Goal: Information Seeking & Learning: Learn about a topic

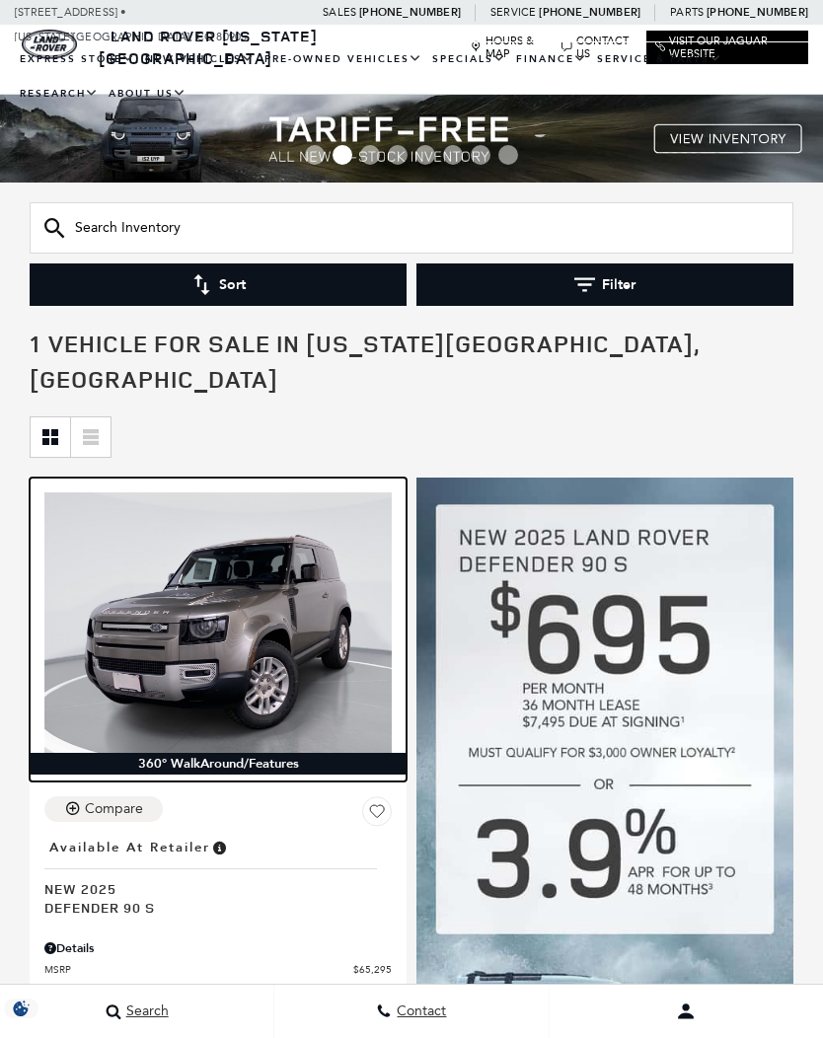
click at [159, 572] on img at bounding box center [217, 622] width 347 height 260
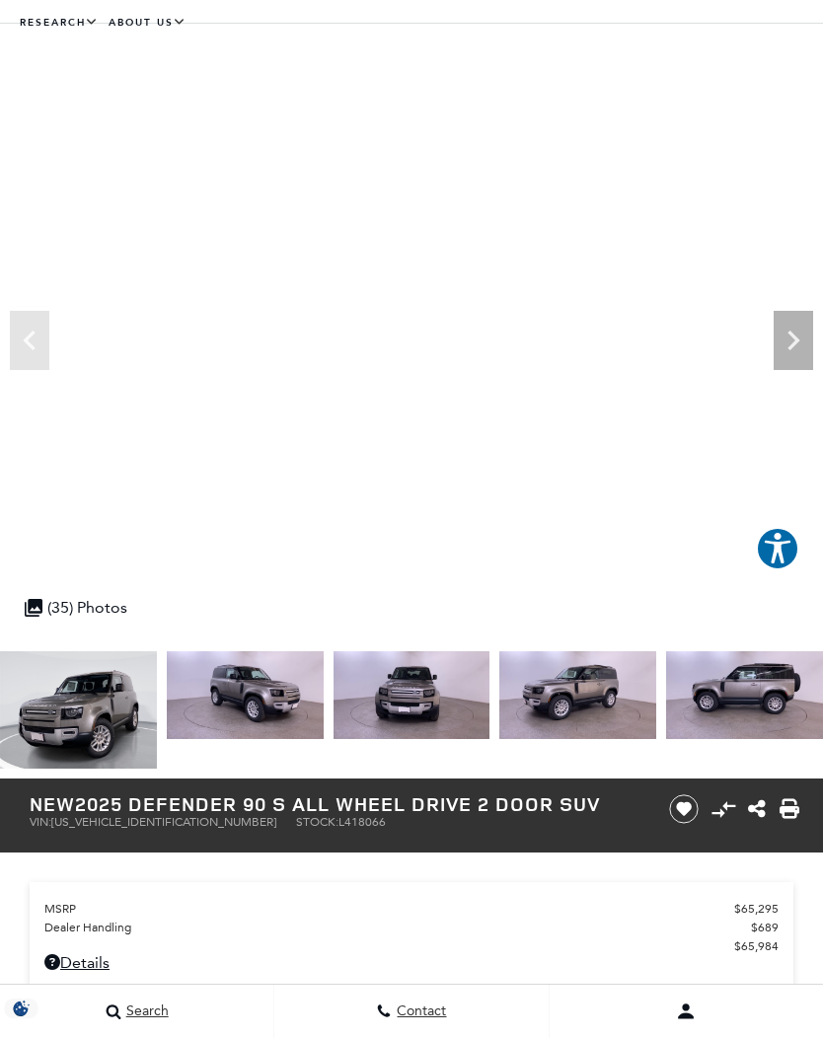
scroll to position [73, 0]
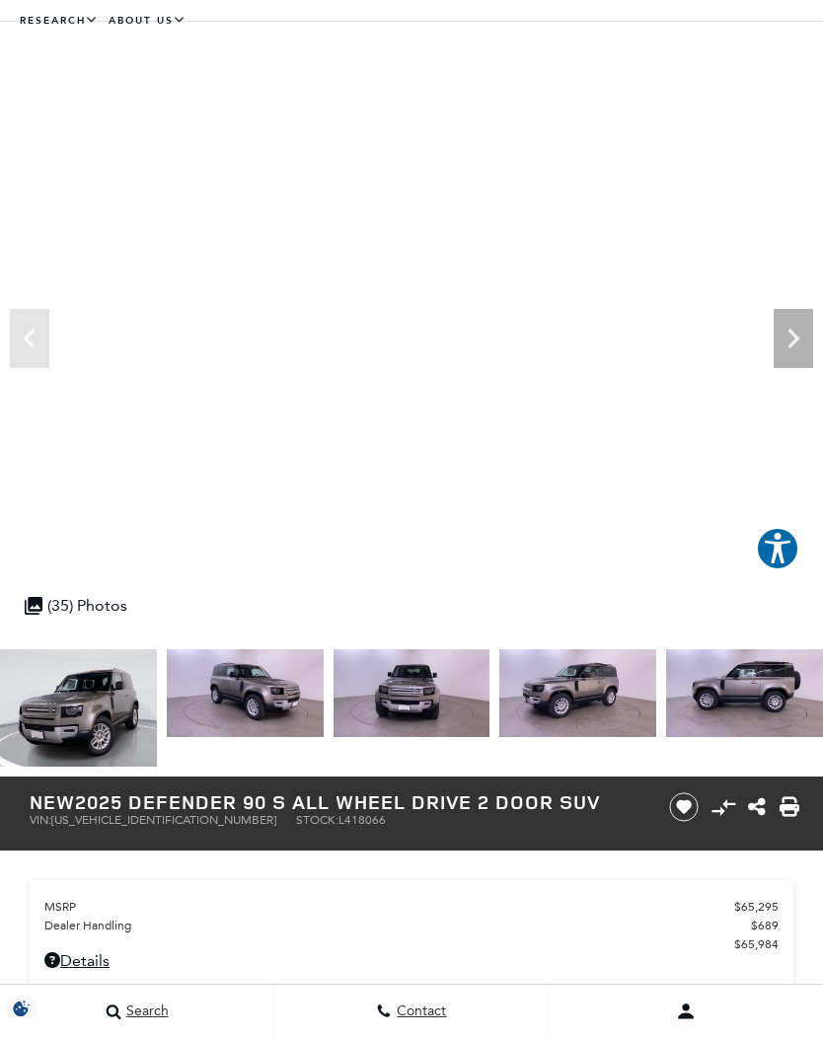
click at [333, 723] on img at bounding box center [411, 693] width 157 height 88
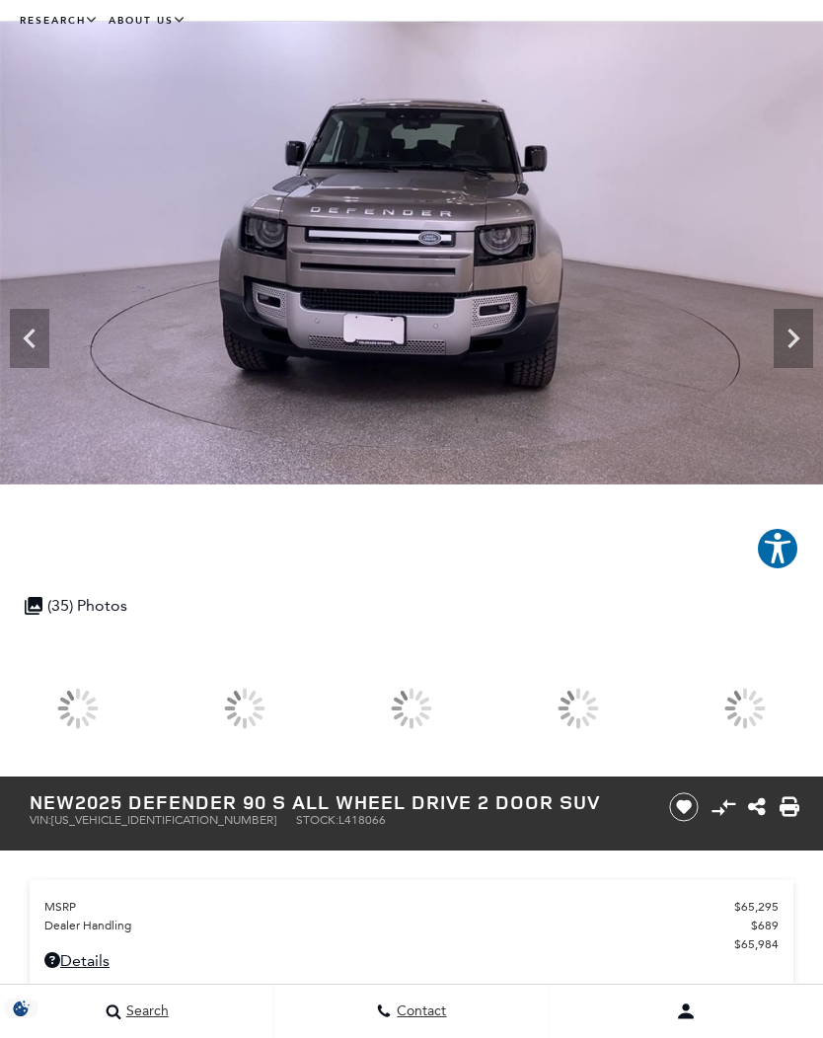
click at [656, 714] on div at bounding box center [577, 707] width 157 height 117
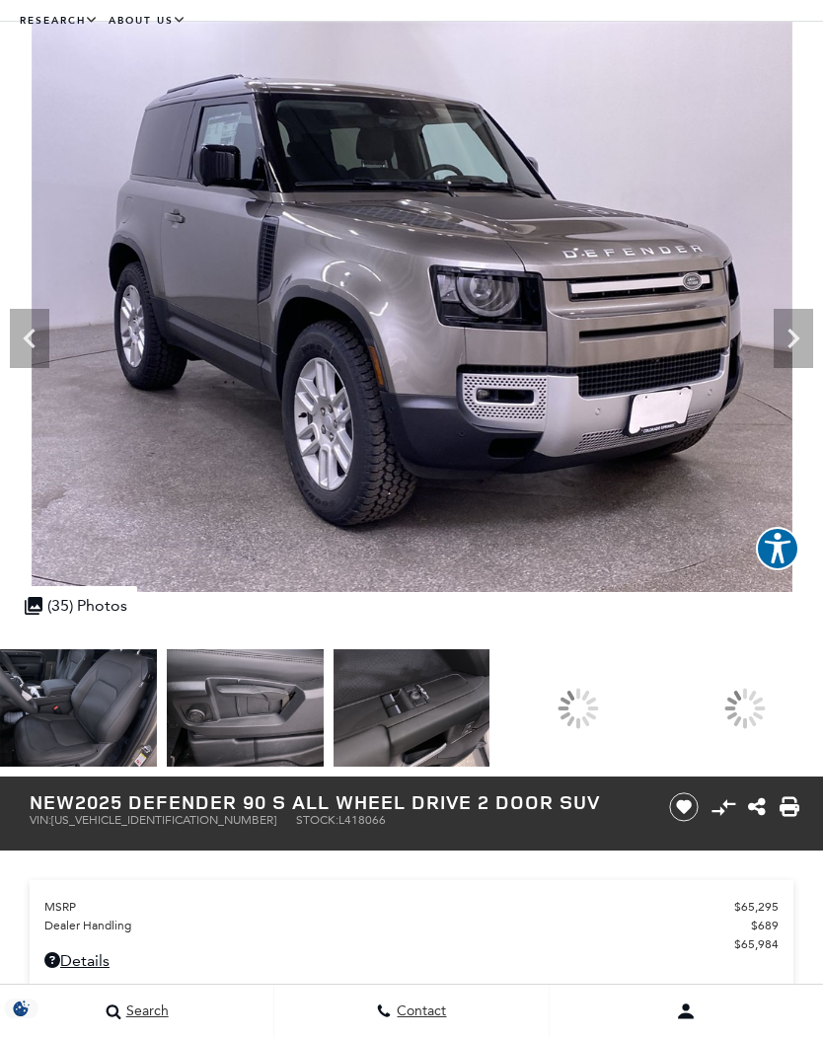
click at [490, 725] on img at bounding box center [411, 707] width 157 height 117
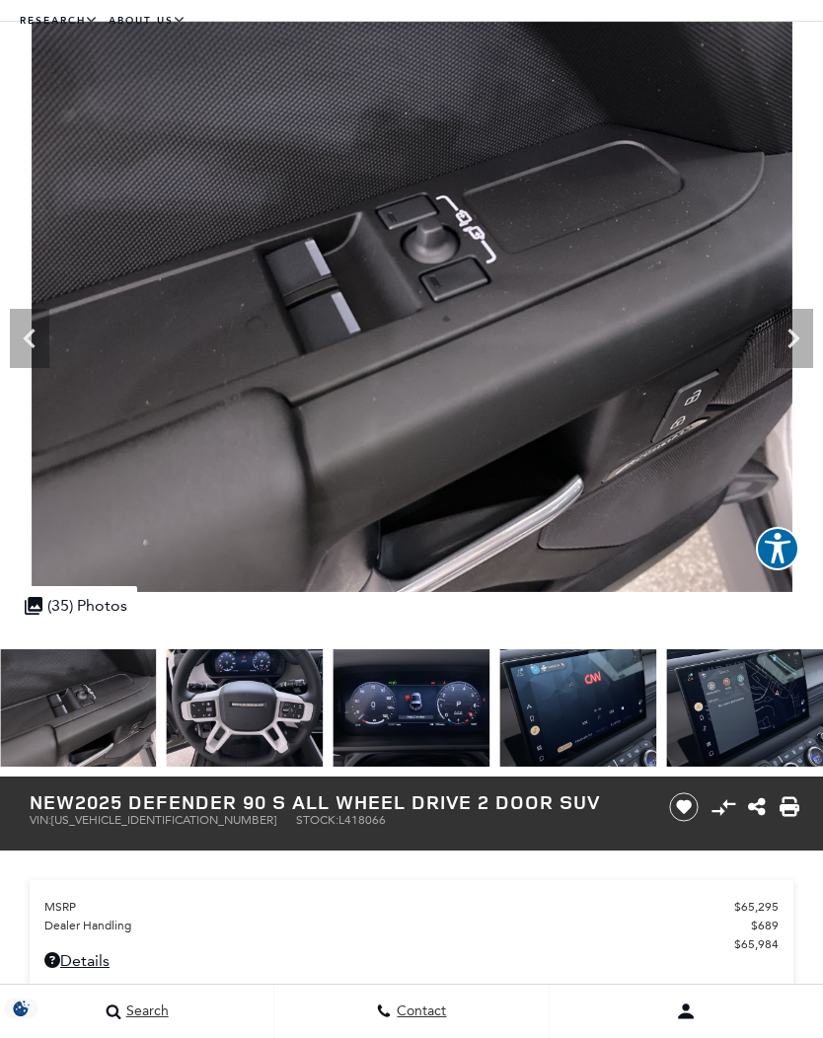
click at [333, 702] on img at bounding box center [411, 707] width 157 height 117
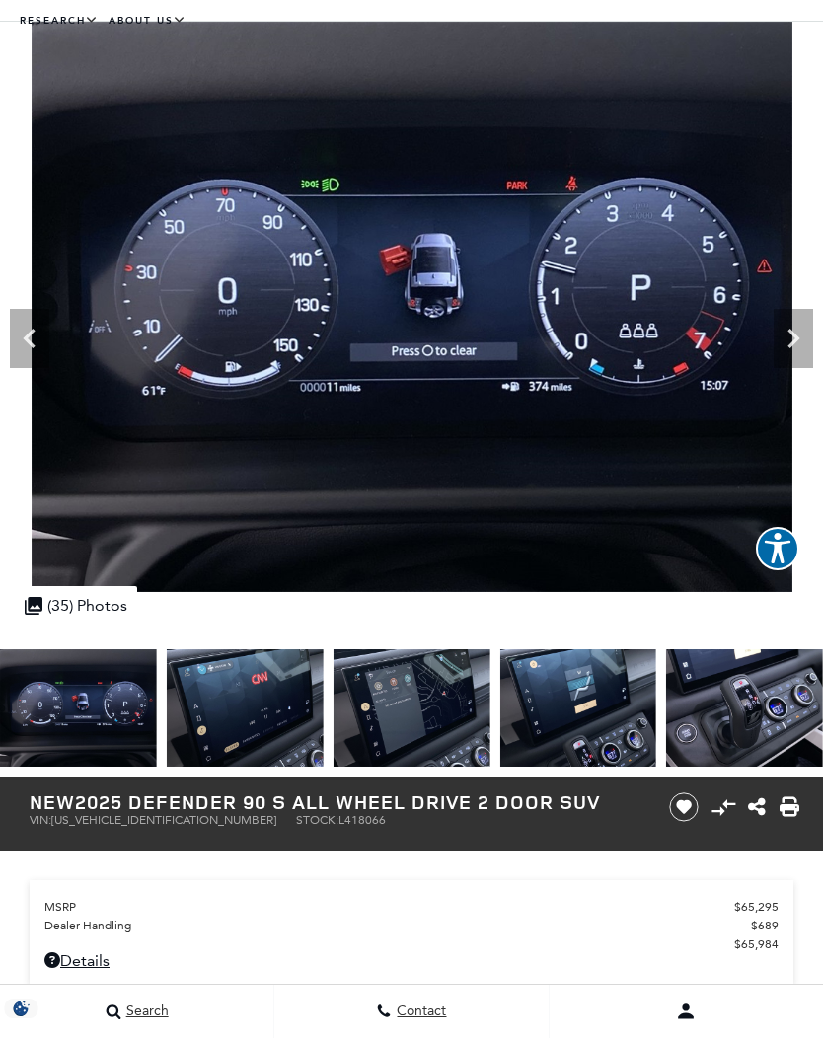
click at [333, 715] on img at bounding box center [411, 707] width 157 height 117
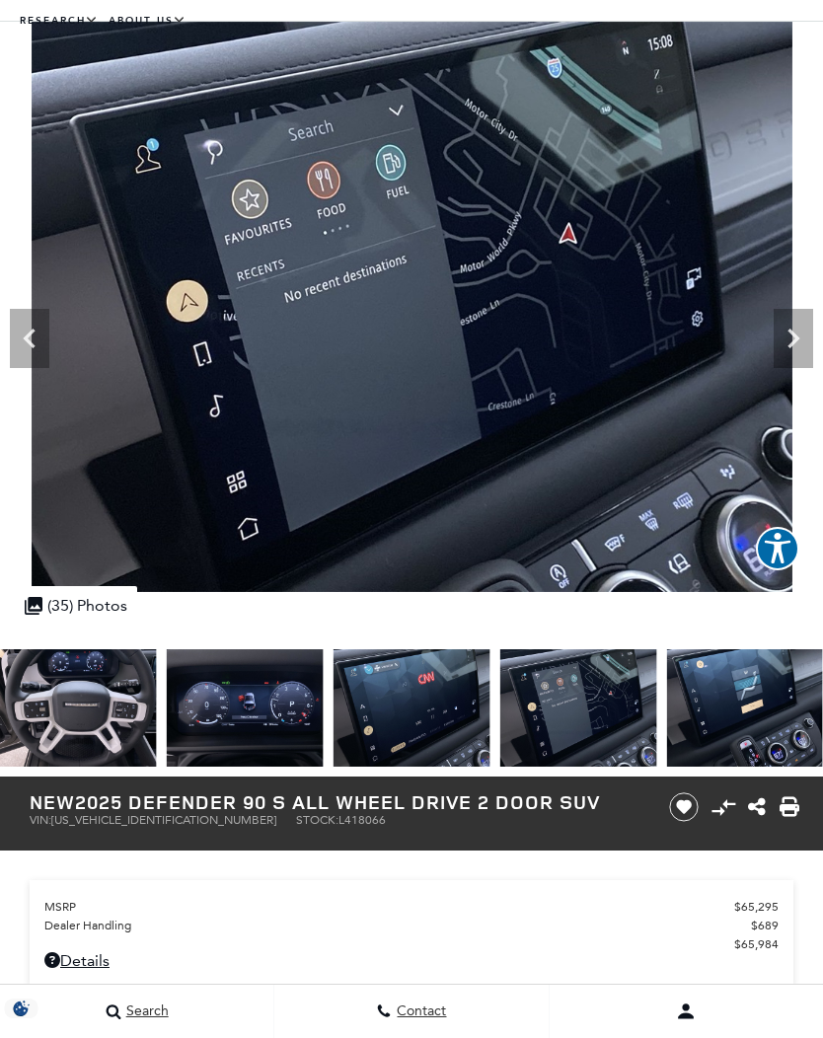
click at [333, 700] on img at bounding box center [411, 707] width 157 height 117
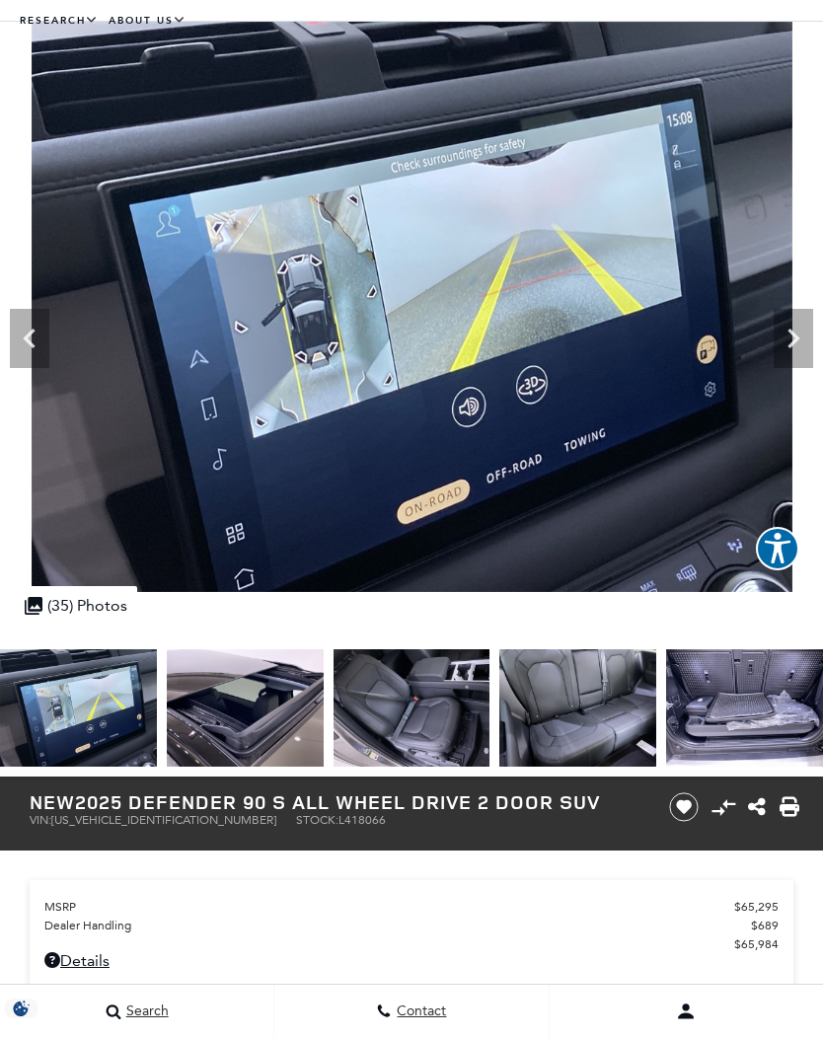
click at [333, 723] on img at bounding box center [411, 707] width 157 height 117
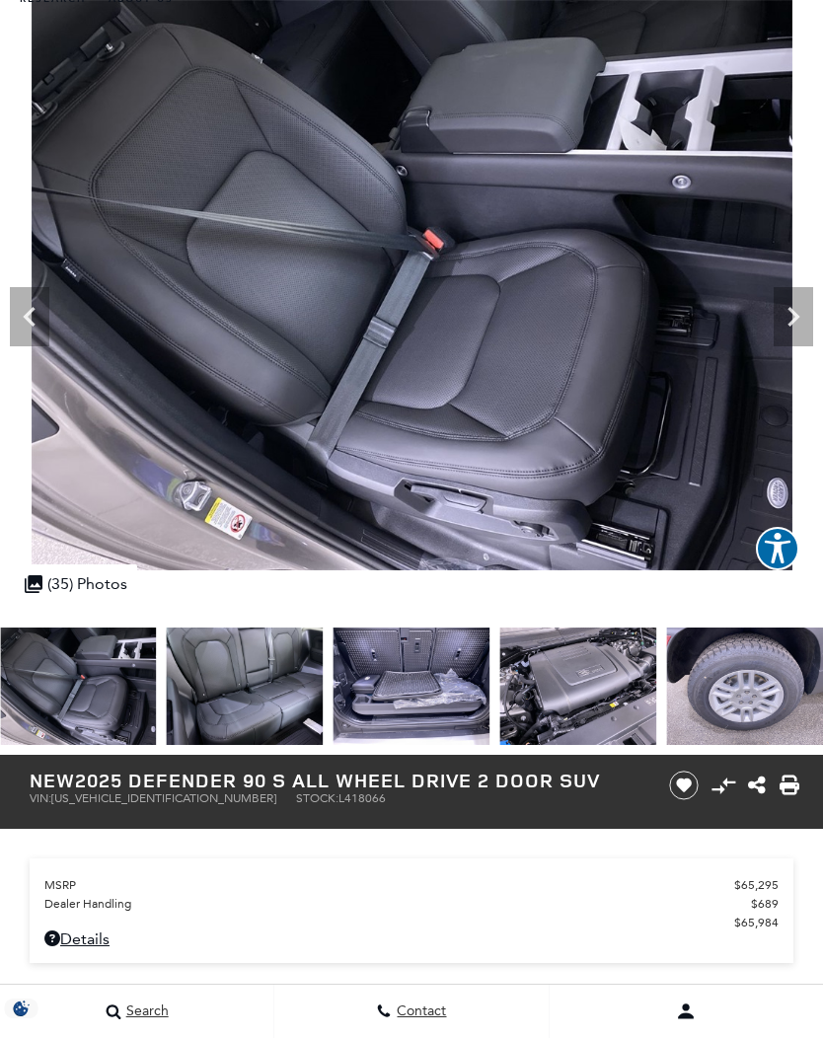
scroll to position [96, 0]
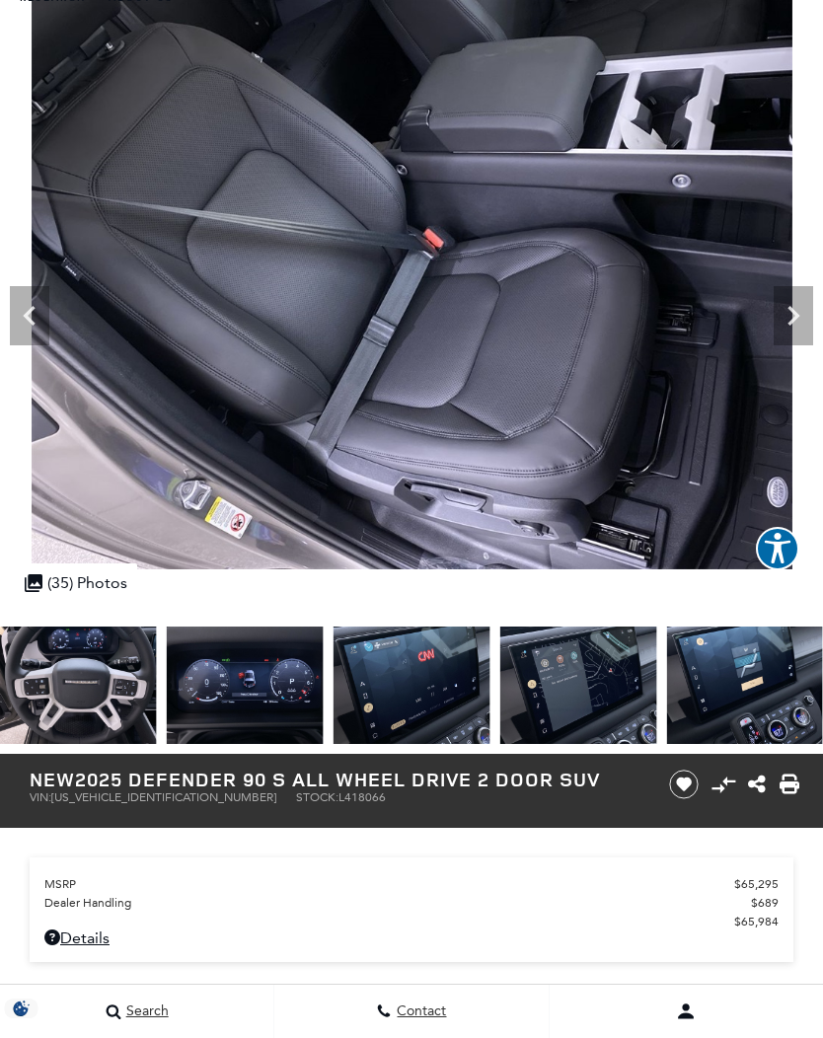
click at [499, 686] on img at bounding box center [577, 684] width 157 height 117
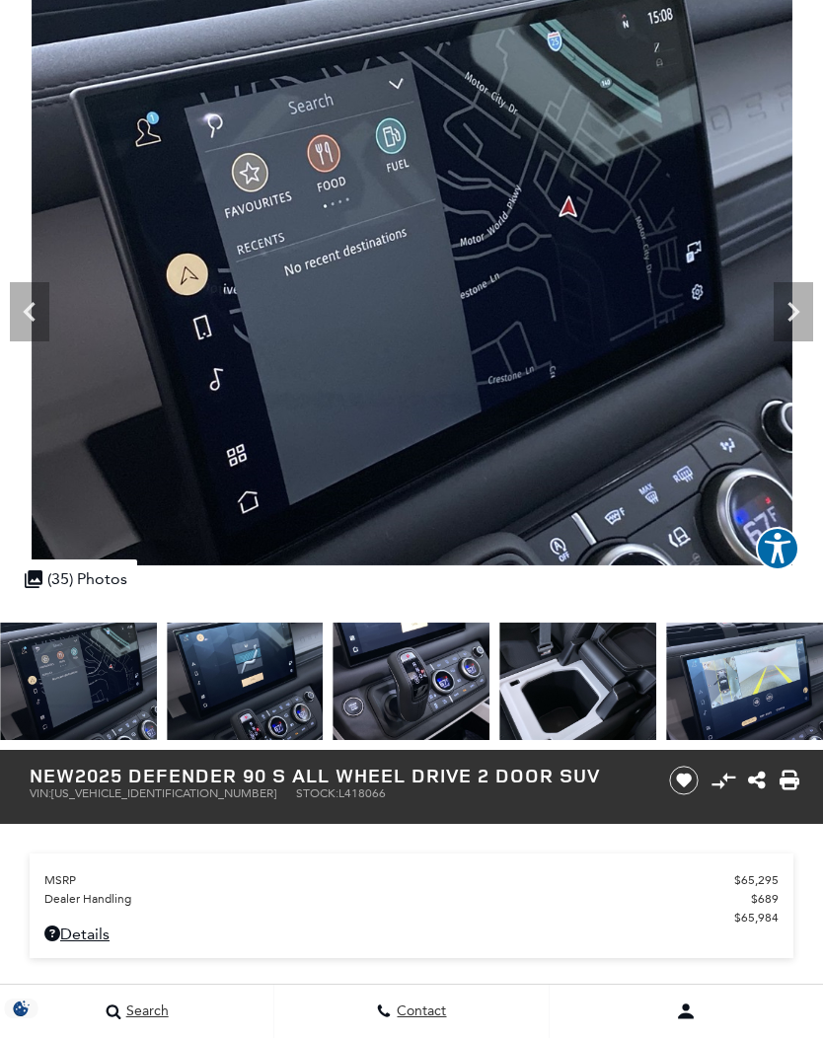
scroll to position [98, 0]
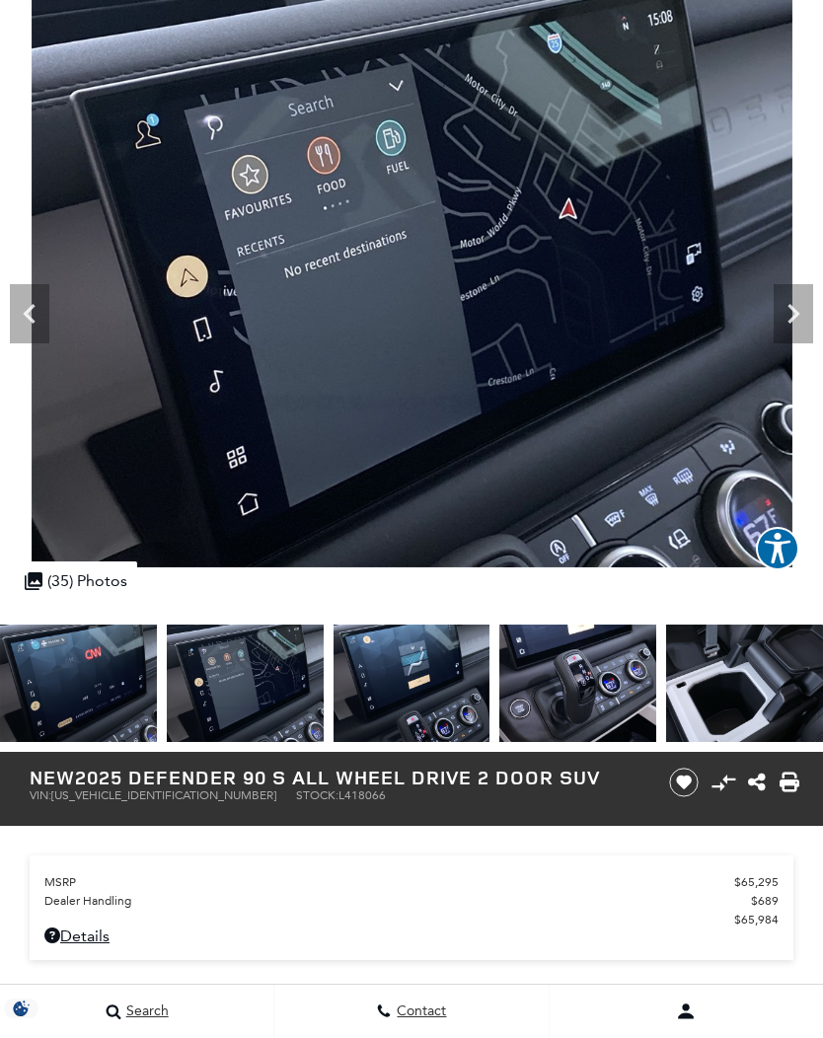
click at [324, 674] on img at bounding box center [245, 682] width 157 height 117
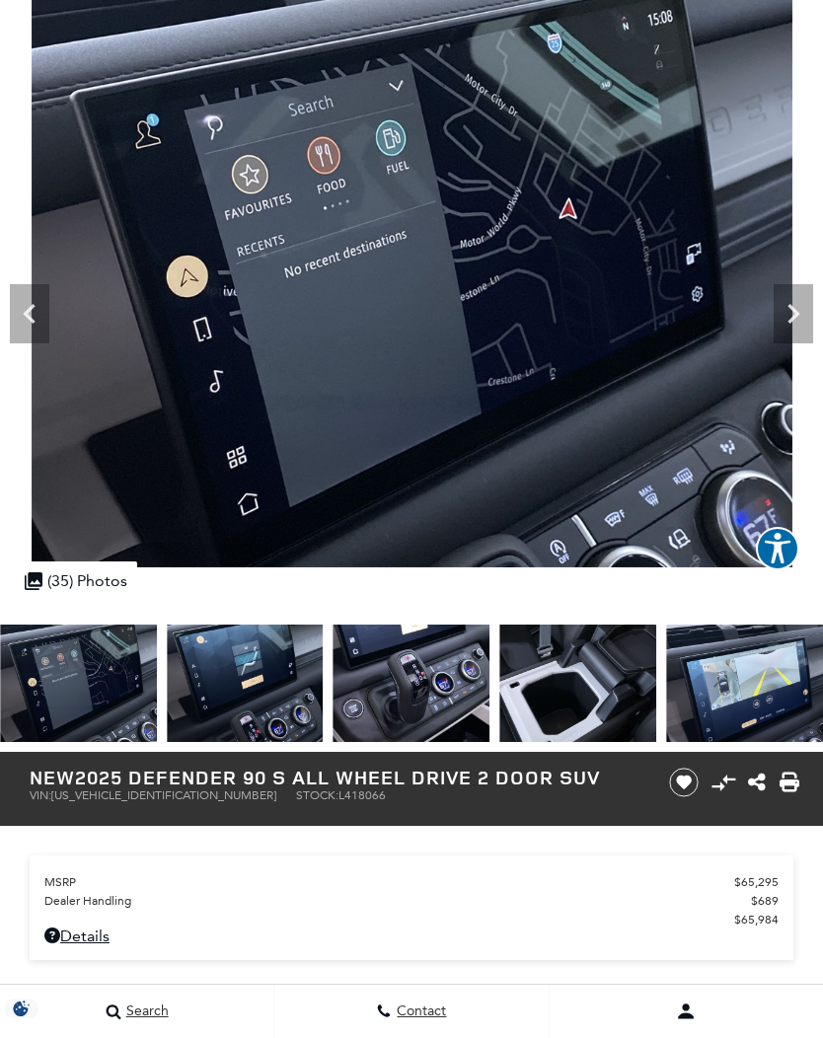
click at [37, 319] on icon "Previous" at bounding box center [29, 313] width 39 height 39
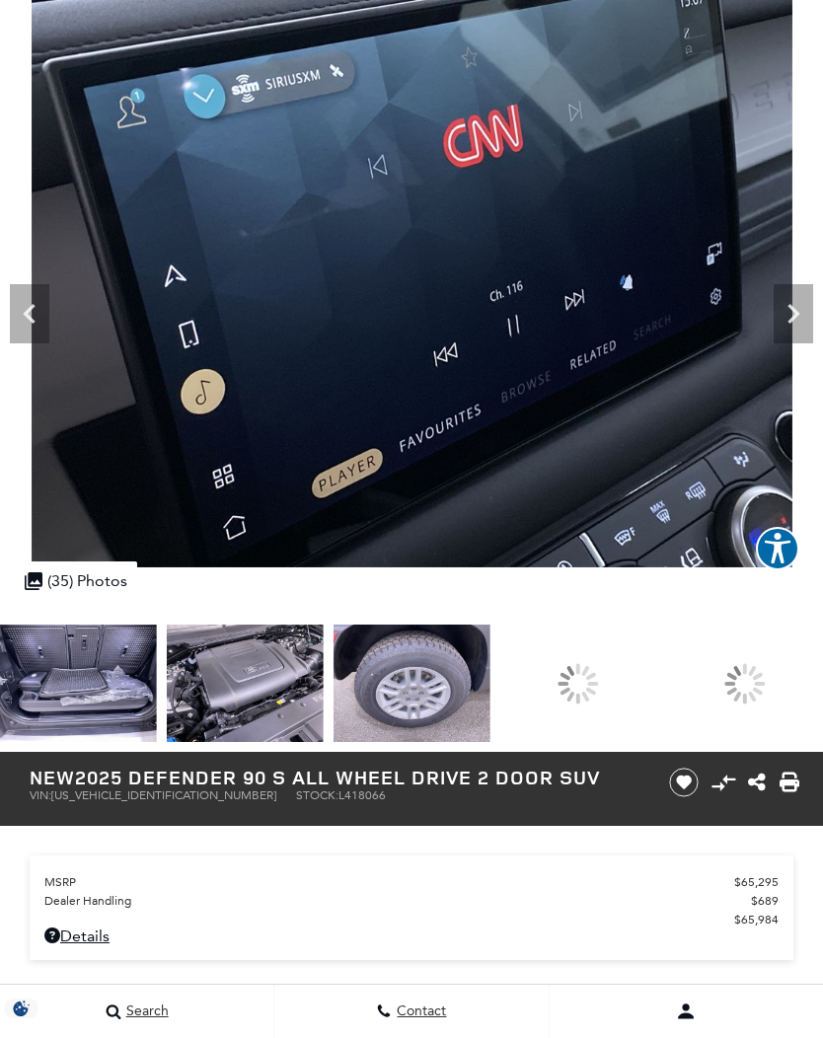
click at [656, 682] on div at bounding box center [577, 682] width 157 height 117
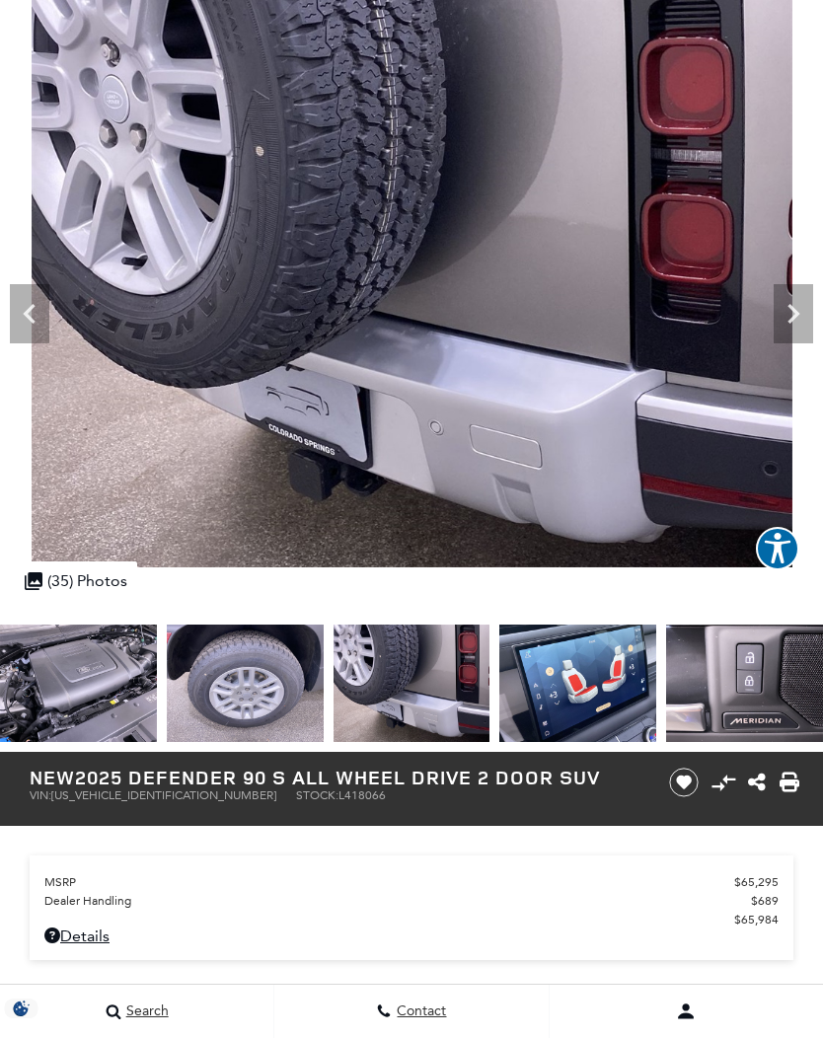
click at [614, 707] on img at bounding box center [577, 682] width 157 height 117
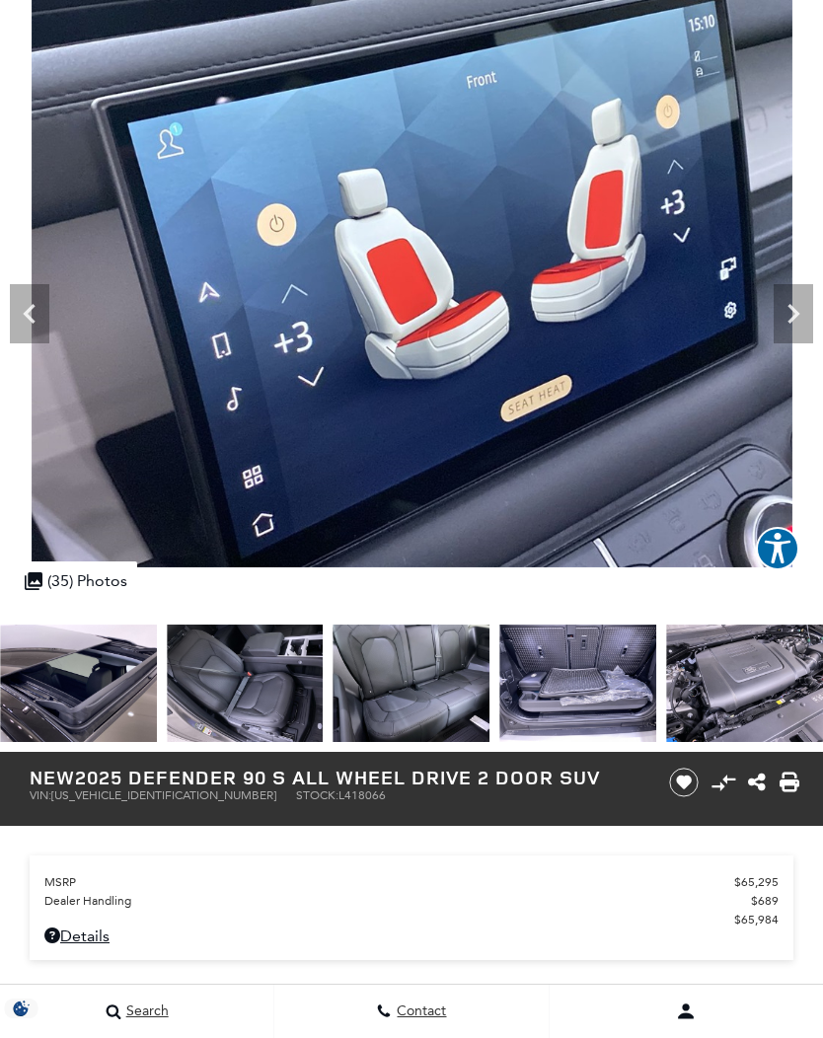
click at [324, 714] on img at bounding box center [245, 682] width 157 height 117
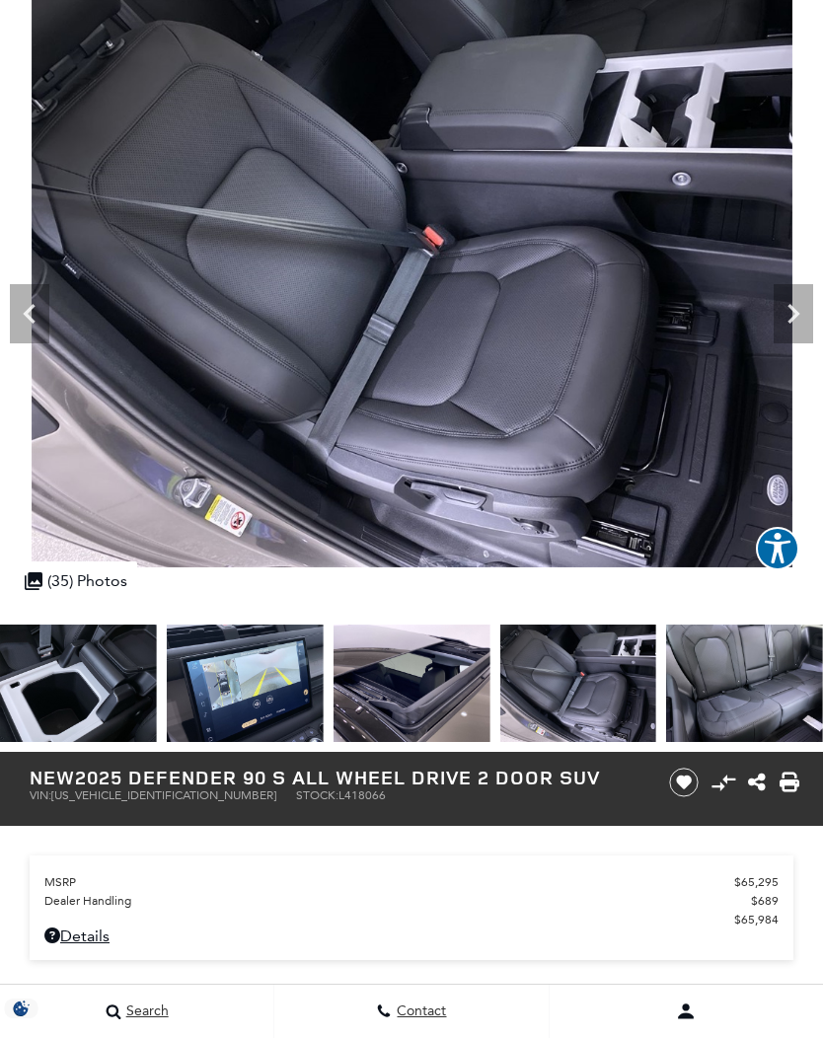
click at [167, 670] on img at bounding box center [245, 682] width 157 height 117
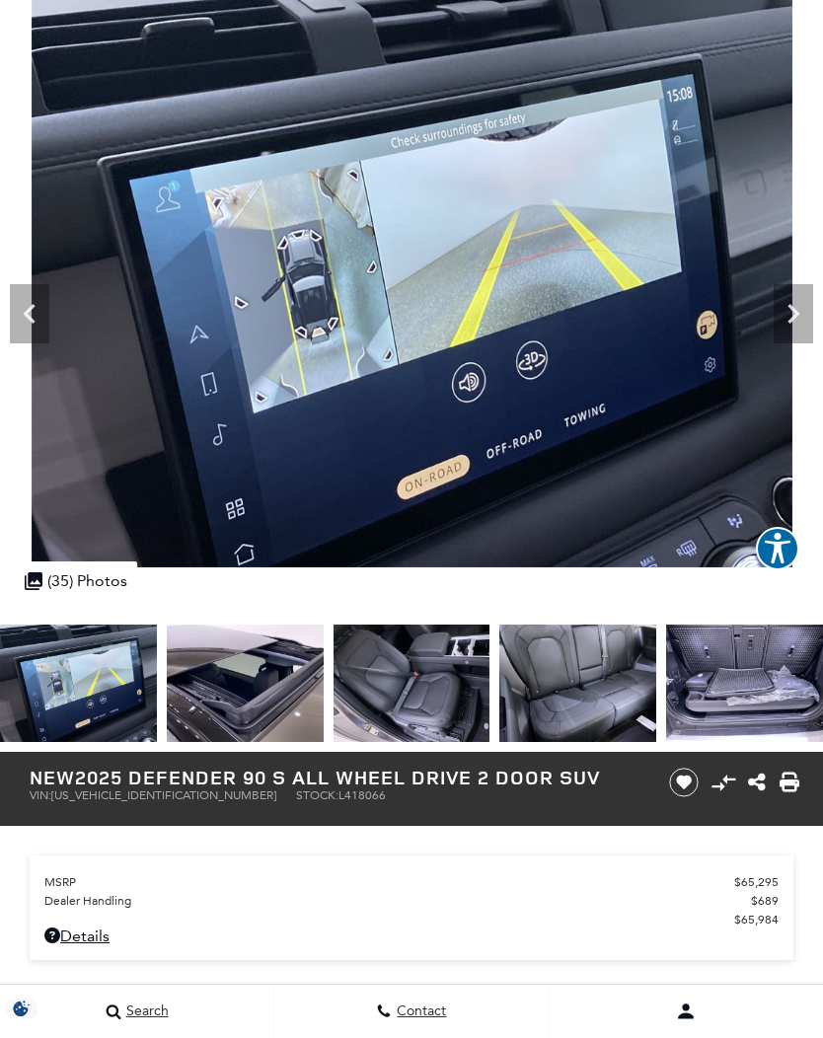
click at [109, 688] on img at bounding box center [78, 682] width 157 height 117
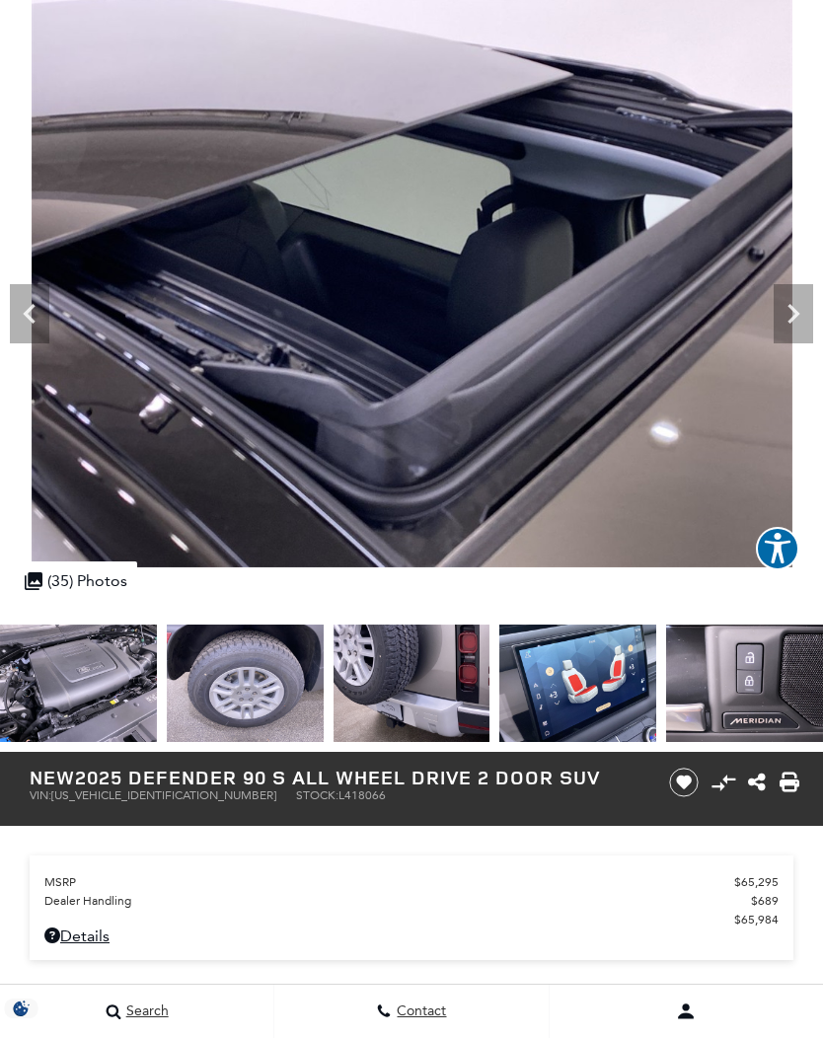
click at [598, 694] on img at bounding box center [577, 682] width 157 height 117
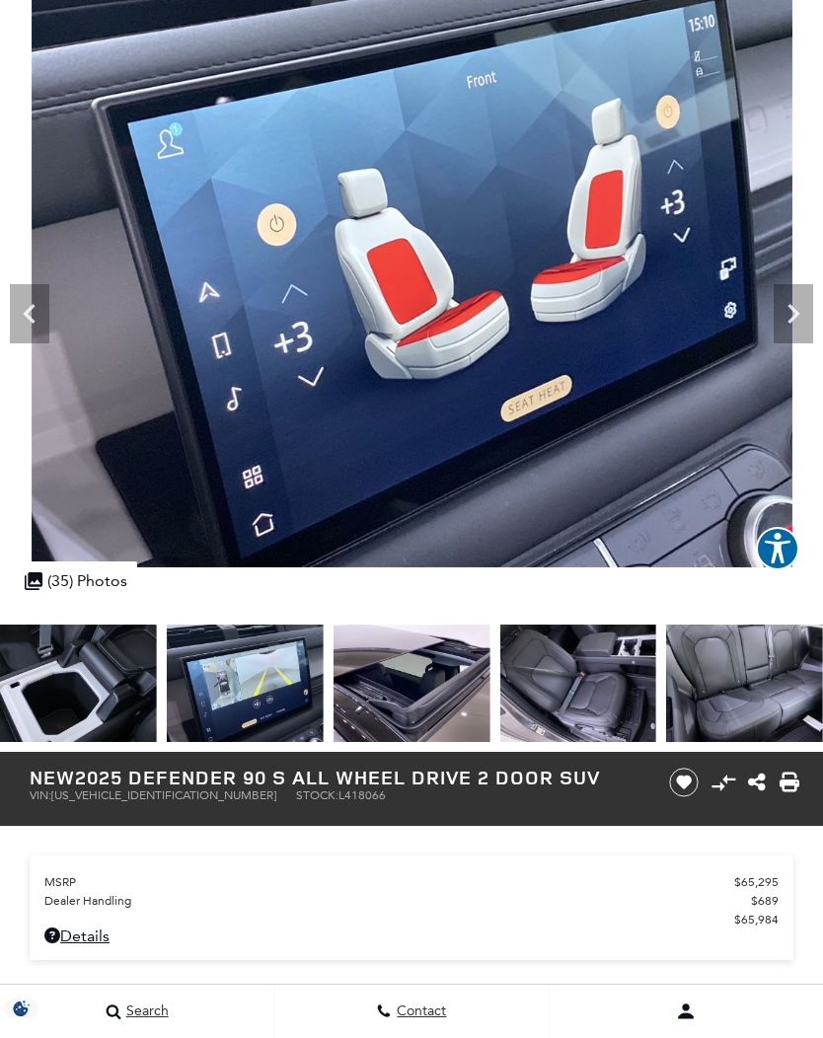
click at [324, 697] on img at bounding box center [245, 682] width 157 height 117
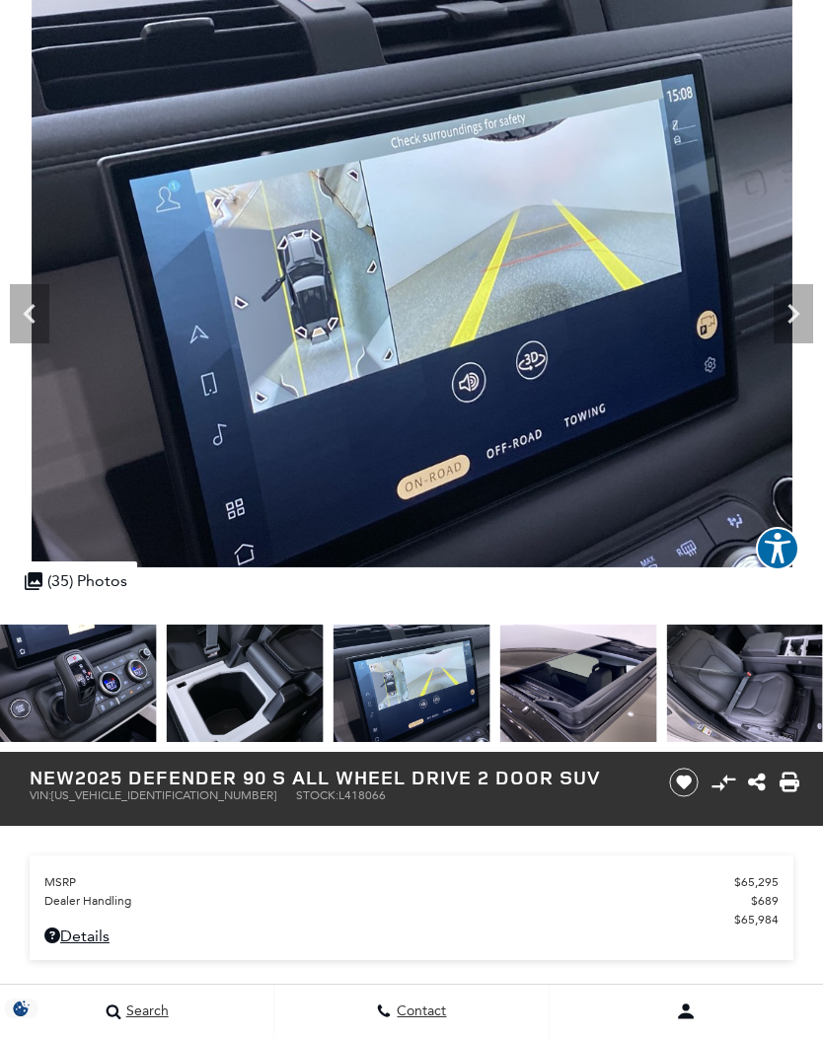
click at [111, 680] on img at bounding box center [78, 682] width 157 height 117
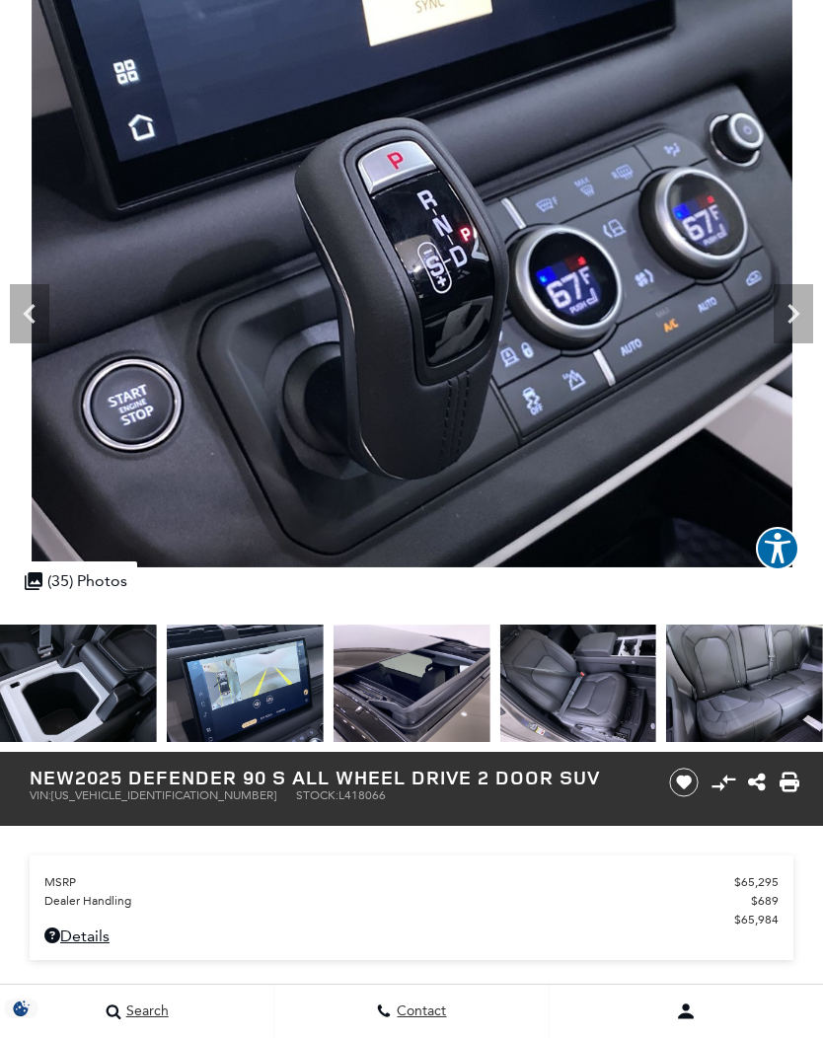
click at [490, 682] on img at bounding box center [411, 682] width 157 height 117
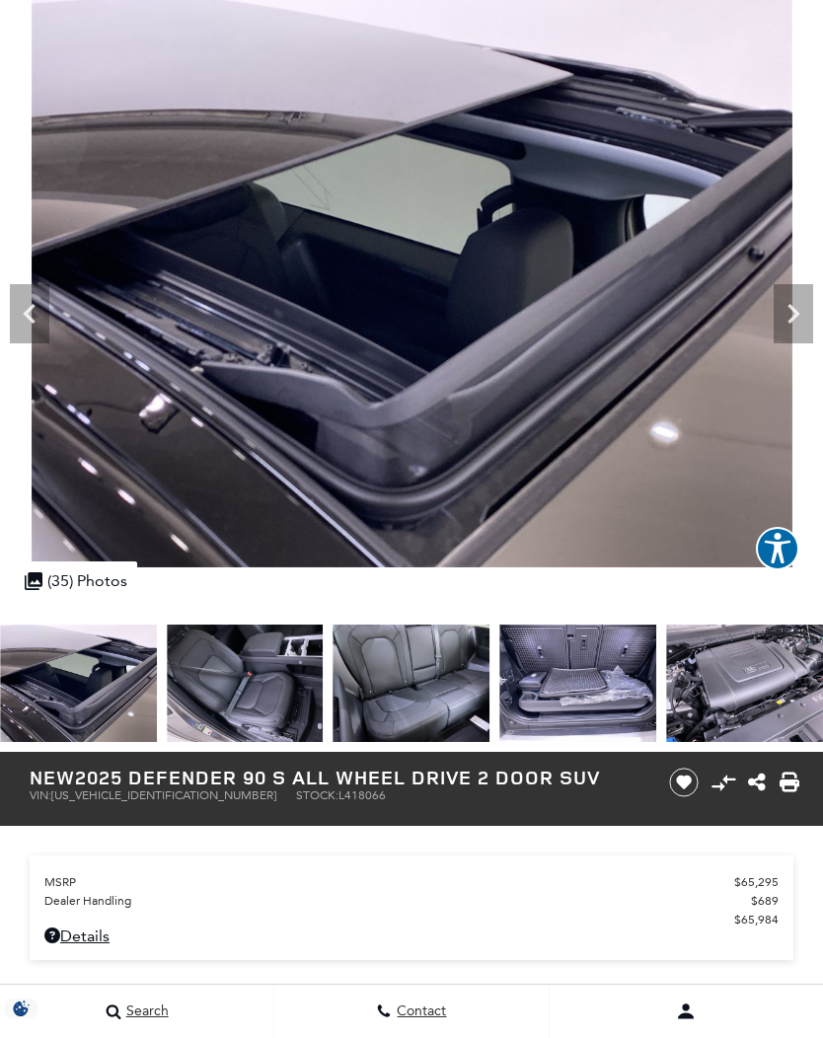
click at [24, 313] on icon "Previous" at bounding box center [29, 313] width 39 height 39
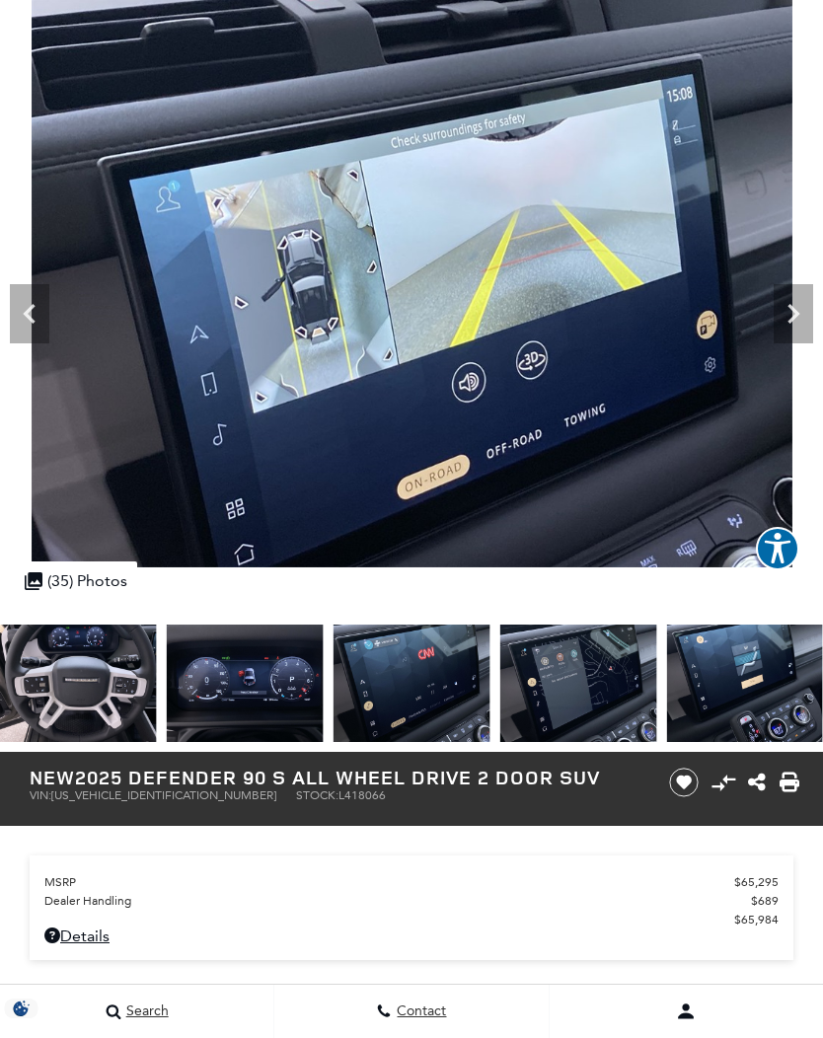
click at [253, 701] on img at bounding box center [245, 682] width 157 height 117
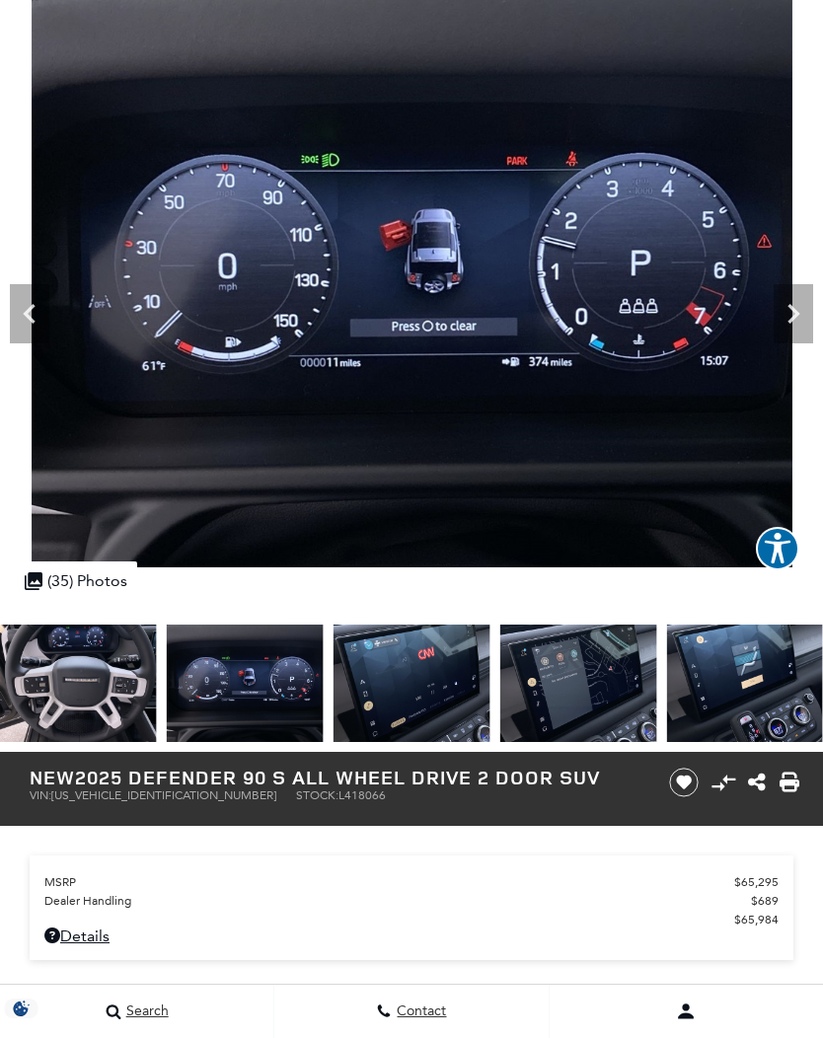
click at [490, 689] on img at bounding box center [411, 682] width 157 height 117
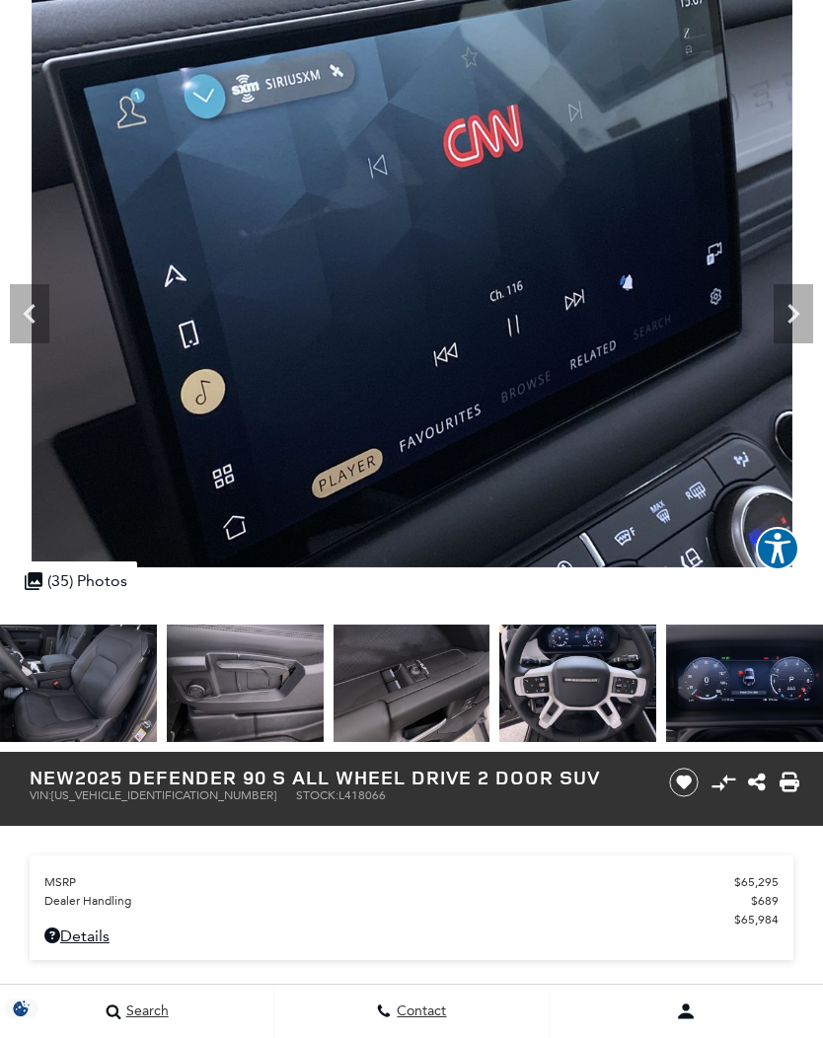
click at [15, 320] on icon "Previous" at bounding box center [29, 313] width 39 height 39
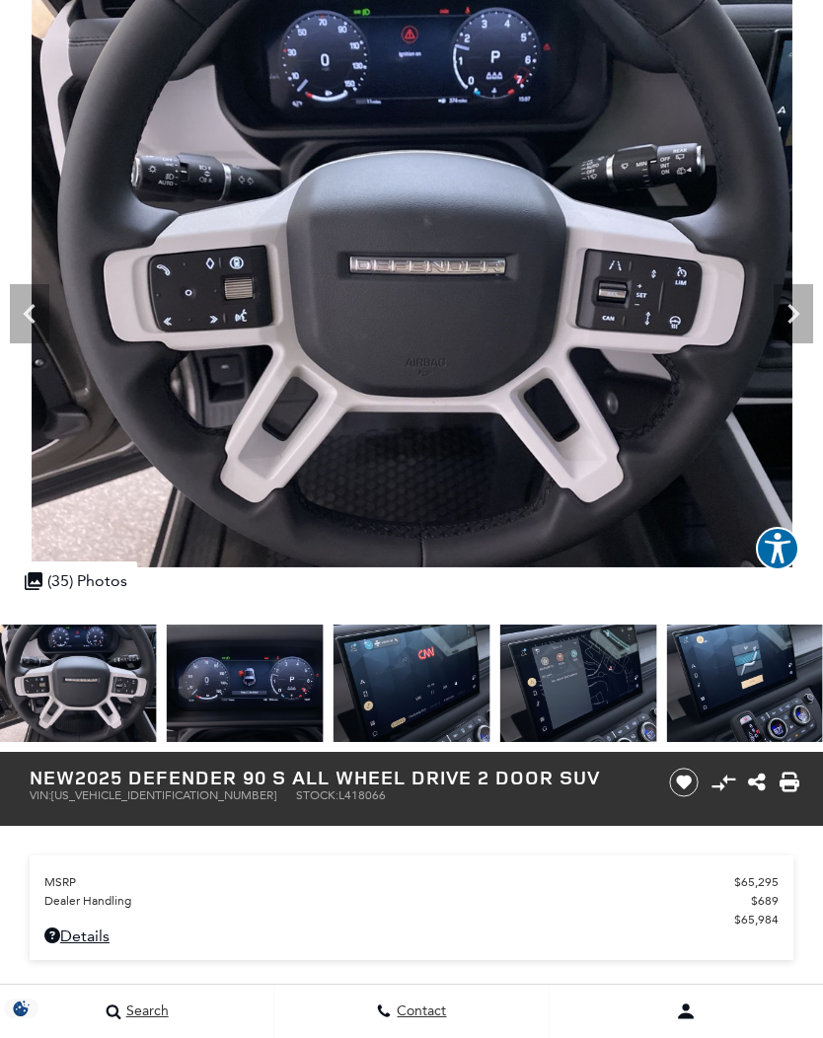
click at [21, 331] on icon "Previous" at bounding box center [29, 313] width 39 height 39
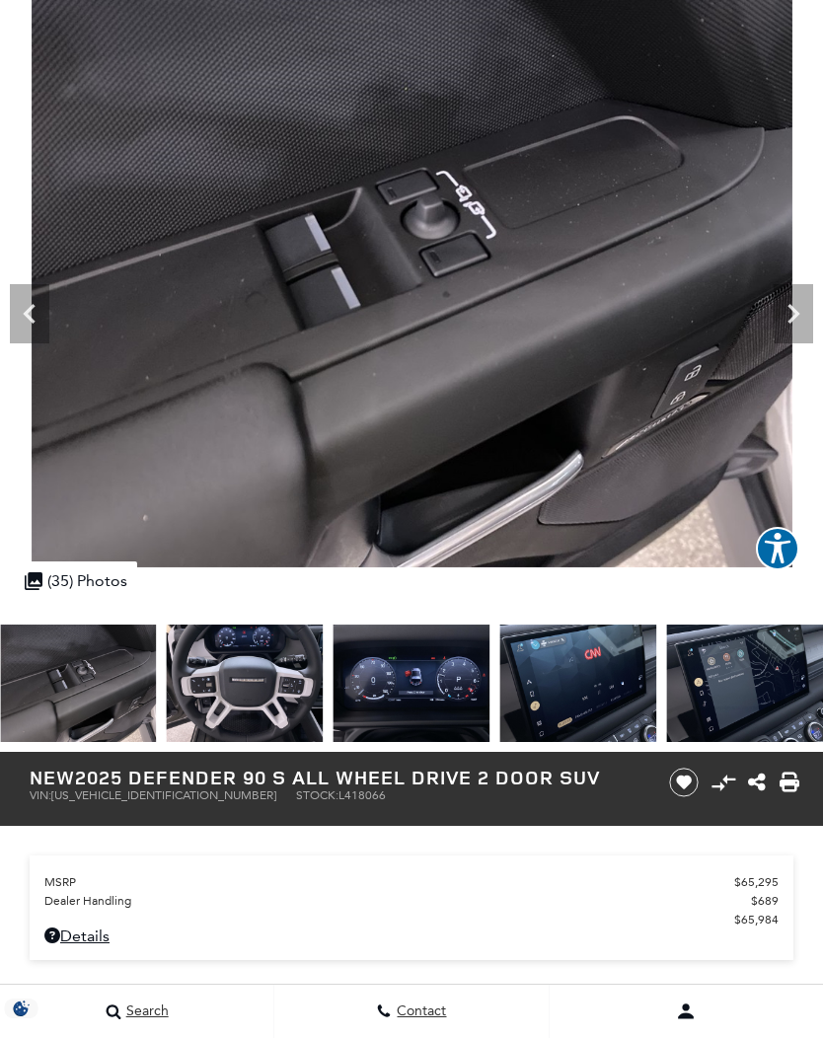
click at [18, 325] on icon "Previous" at bounding box center [29, 313] width 39 height 39
click at [30, 328] on icon "Previous" at bounding box center [29, 313] width 39 height 39
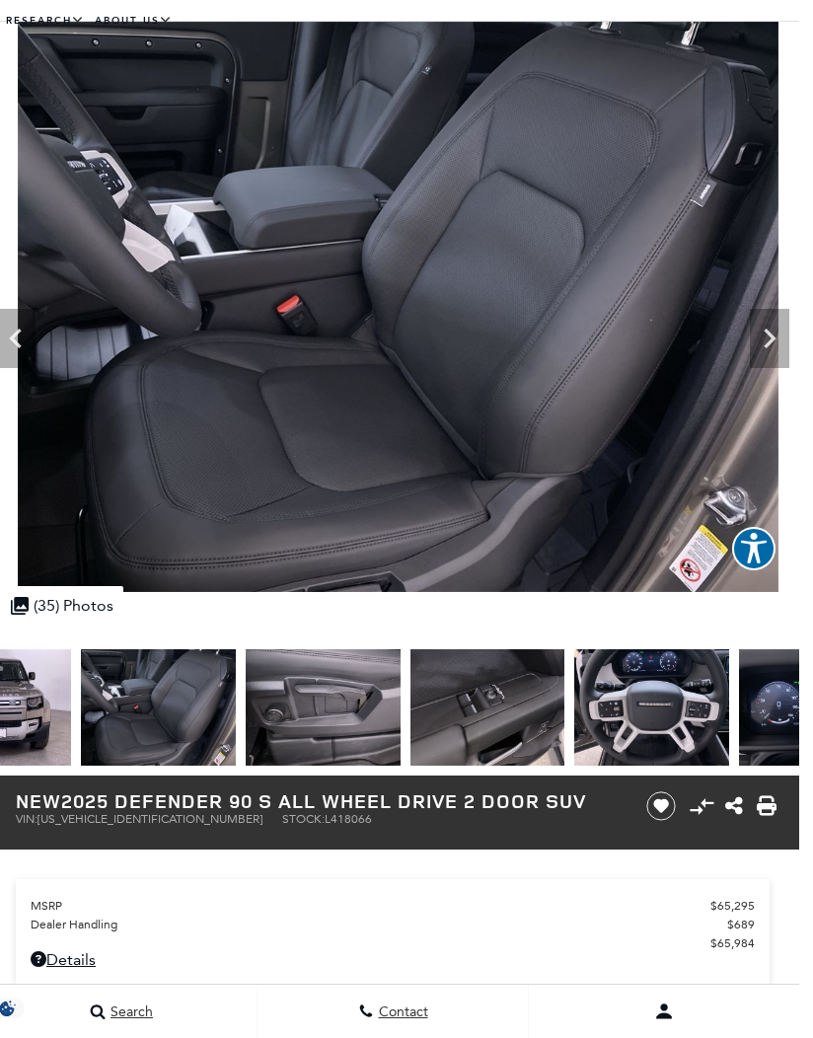
scroll to position [73, 0]
